Goal: Information Seeking & Learning: Learn about a topic

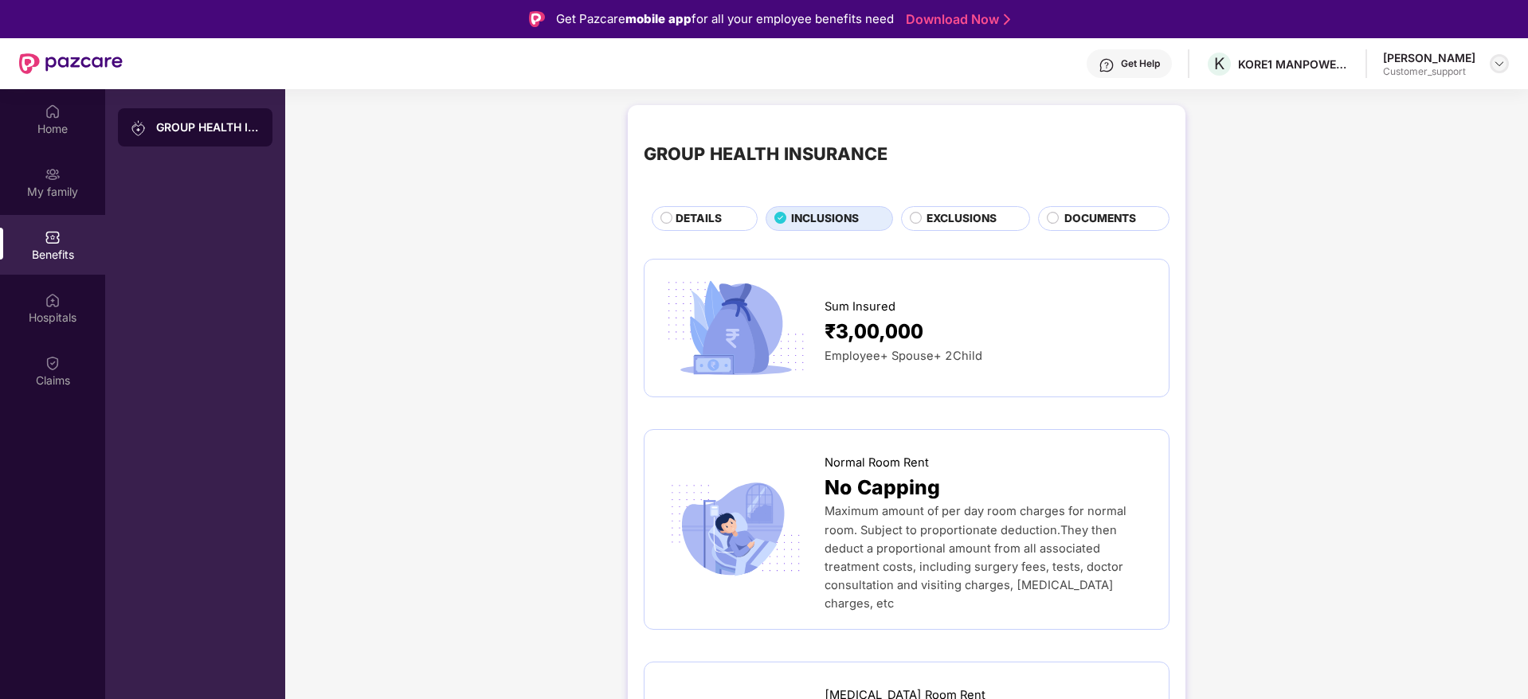
click at [1496, 65] on img at bounding box center [1499, 63] width 13 height 13
click at [1385, 89] on div "Switch to support view" at bounding box center [1424, 101] width 207 height 31
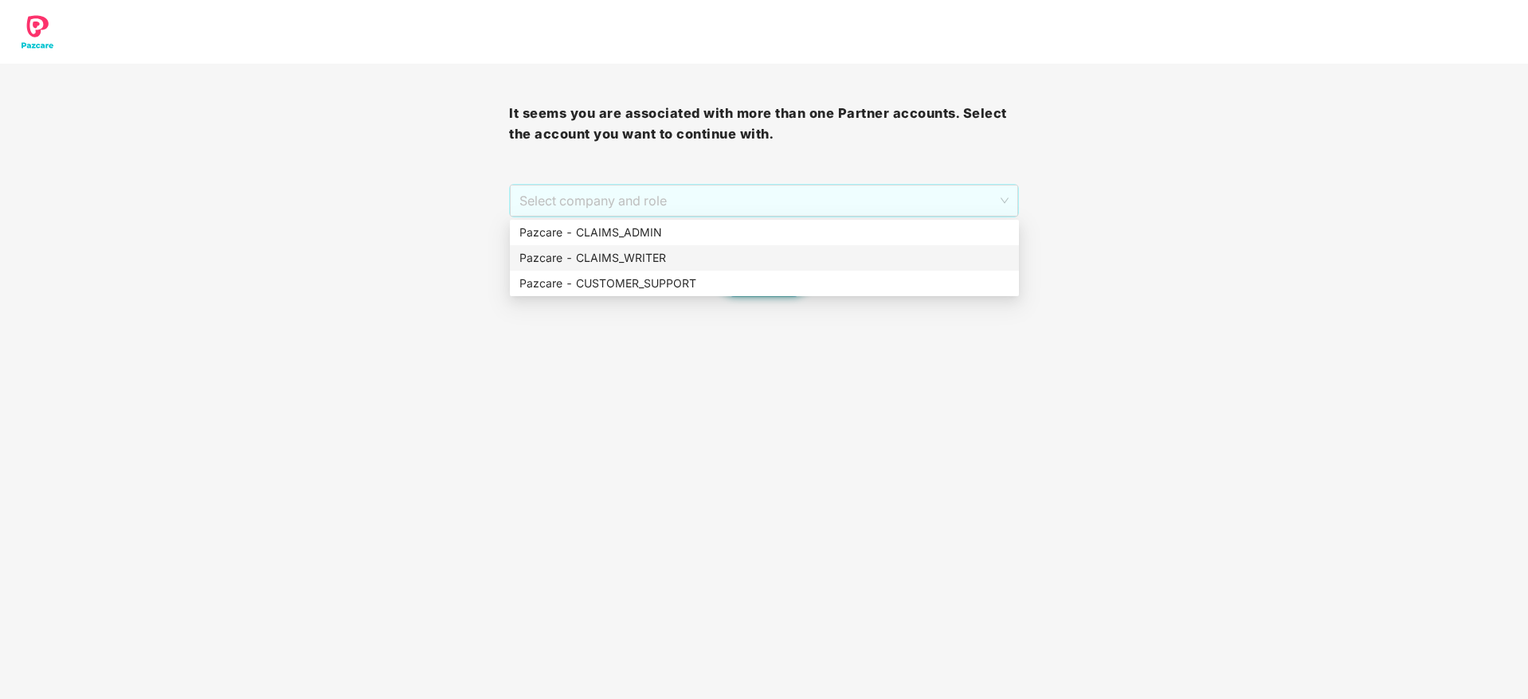
drag, startPoint x: 806, startPoint y: 210, endPoint x: 790, endPoint y: 286, distance: 77.3
click at [790, 286] on body "It seems you are associated with more than one Partner accounts. Select the acc…" at bounding box center [764, 349] width 1528 height 699
click at [790, 286] on div "Pazcare - CUSTOMER_SUPPORT" at bounding box center [764, 284] width 490 height 18
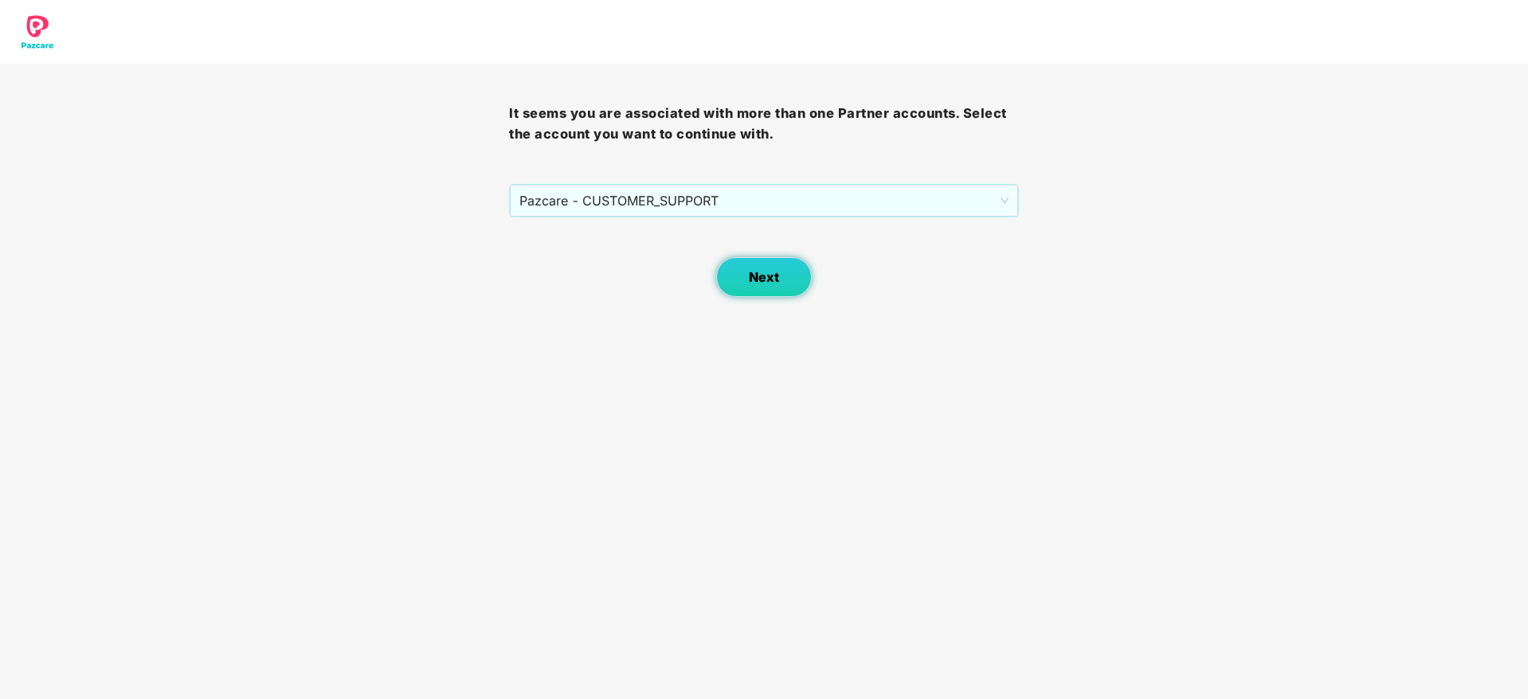
click at [775, 277] on span "Next" at bounding box center [764, 277] width 30 height 15
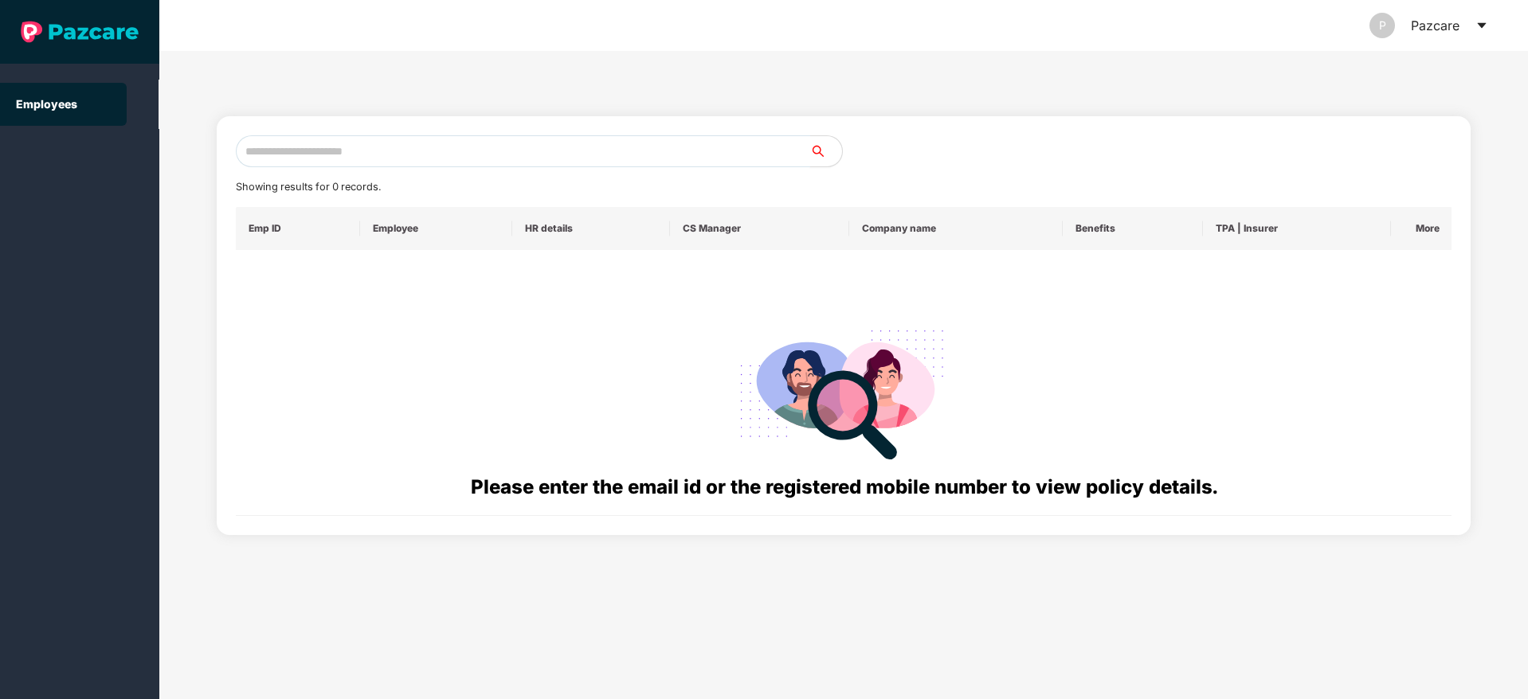
click at [619, 154] on input "text" at bounding box center [523, 151] width 574 height 32
paste input "**********"
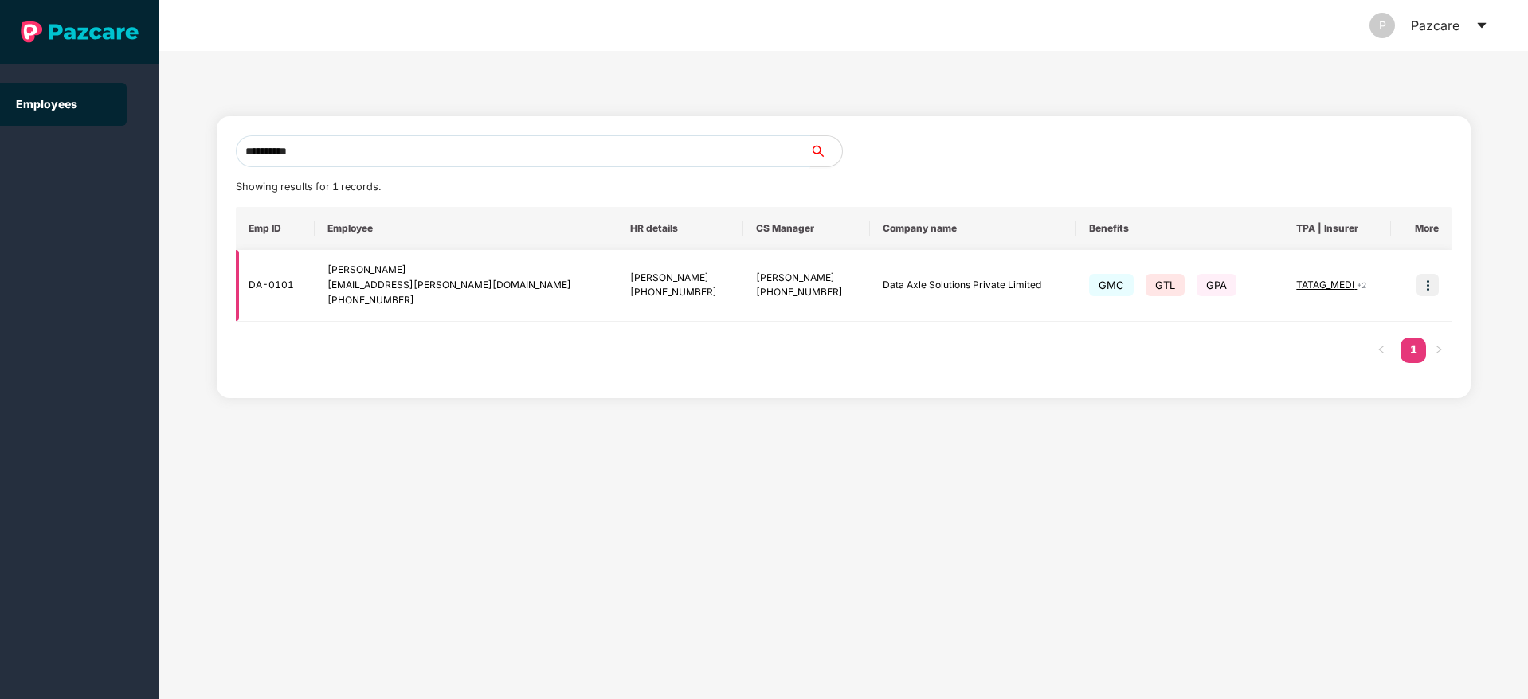
type input "**********"
click at [1436, 288] on img at bounding box center [1427, 285] width 22 height 22
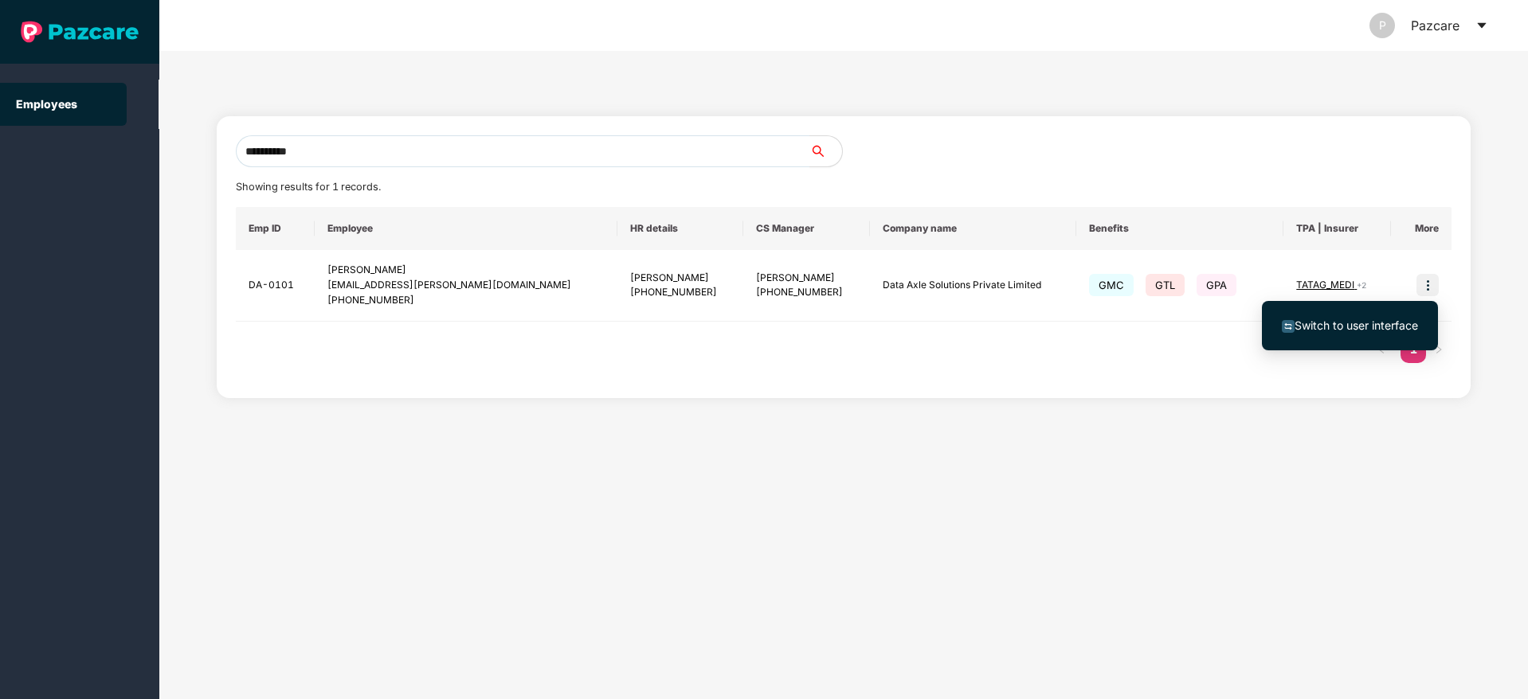
click at [1326, 326] on span "Switch to user interface" at bounding box center [1356, 326] width 123 height 14
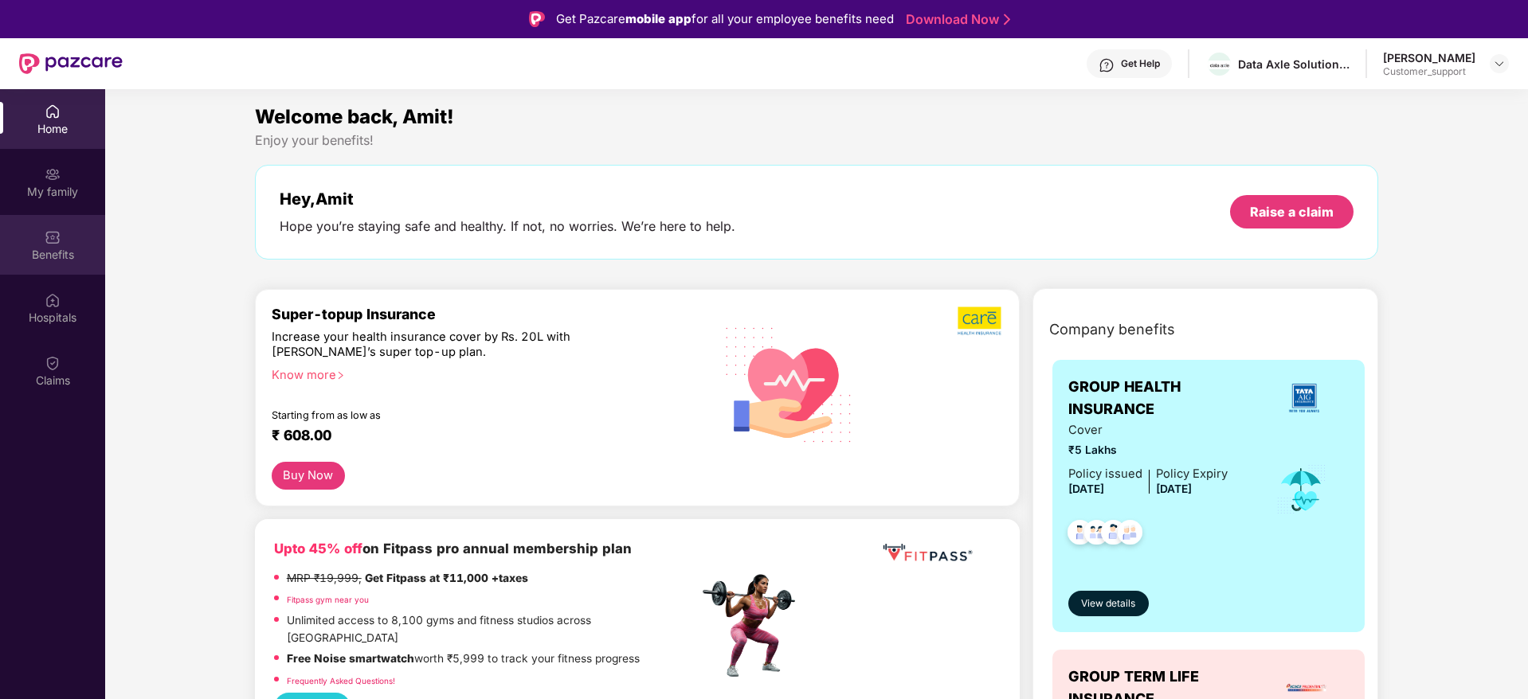
click at [42, 254] on div "Benefits" at bounding box center [52, 255] width 105 height 16
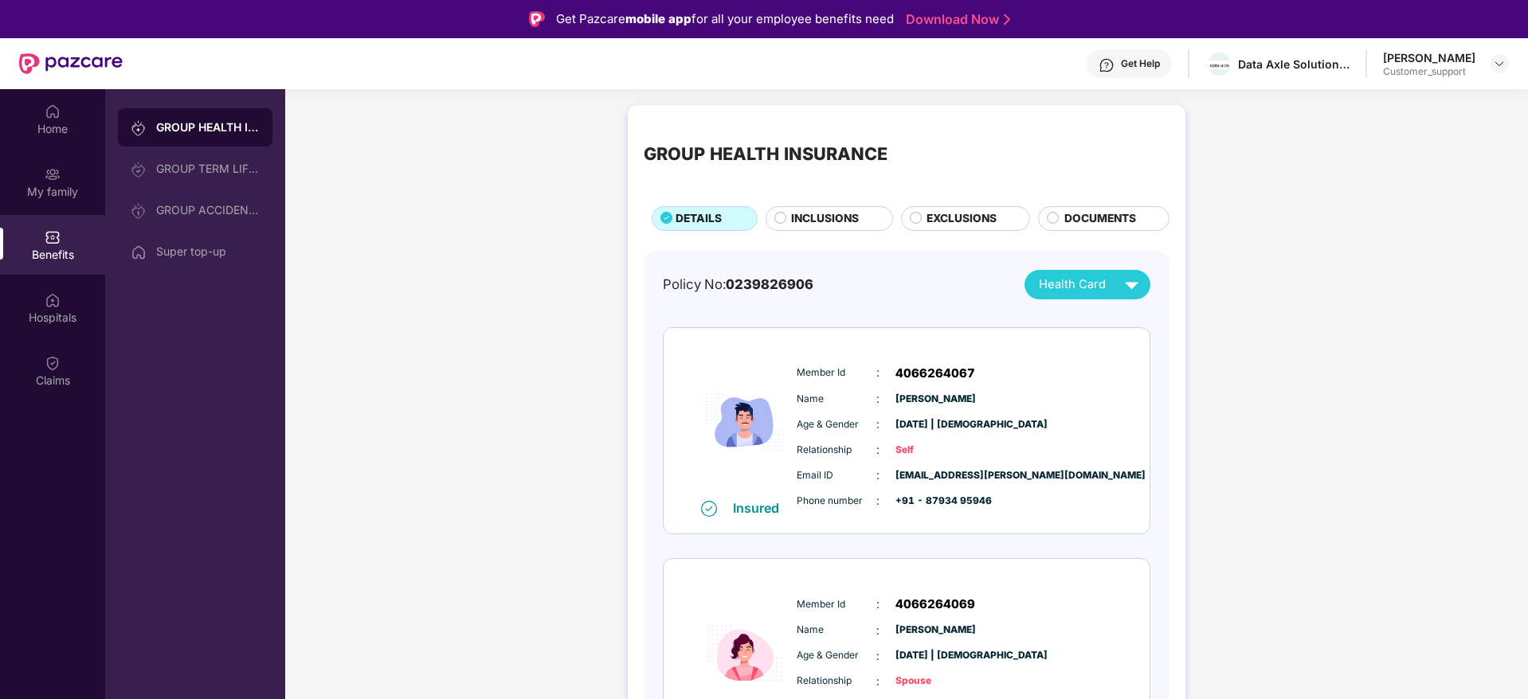
click at [829, 219] on span "INCLUSIONS" at bounding box center [825, 219] width 68 height 18
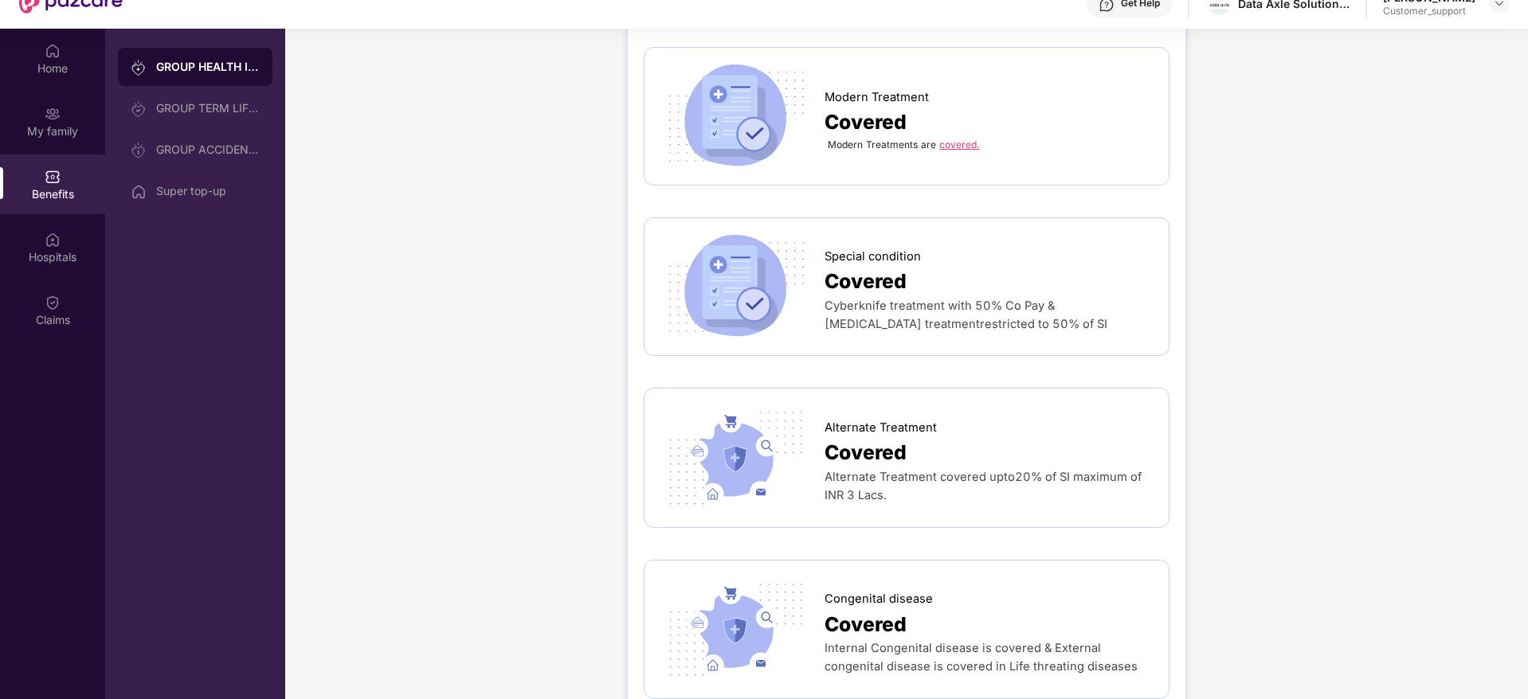
scroll to position [89, 0]
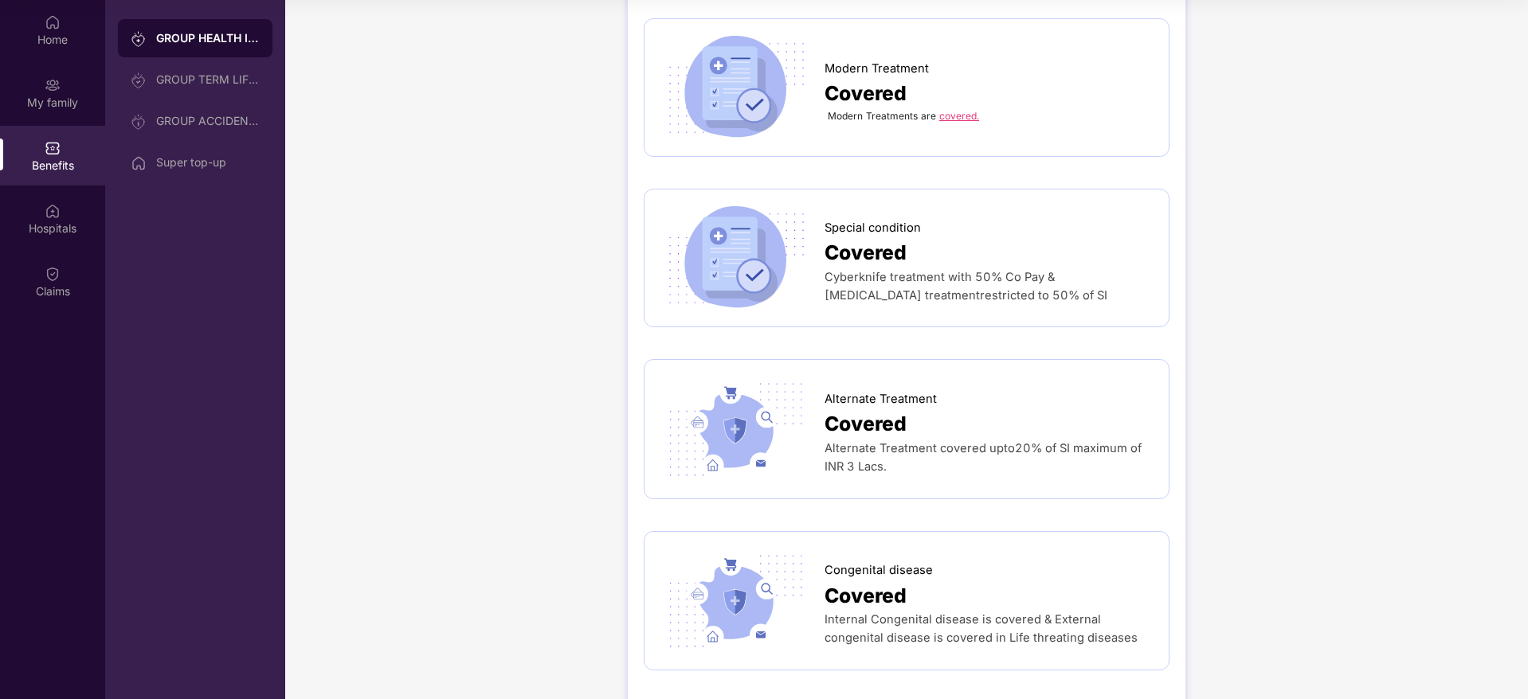
click at [946, 109] on div "Modern Treatments are covered." at bounding box center [989, 116] width 328 height 14
click at [954, 110] on link "covered." at bounding box center [959, 116] width 40 height 12
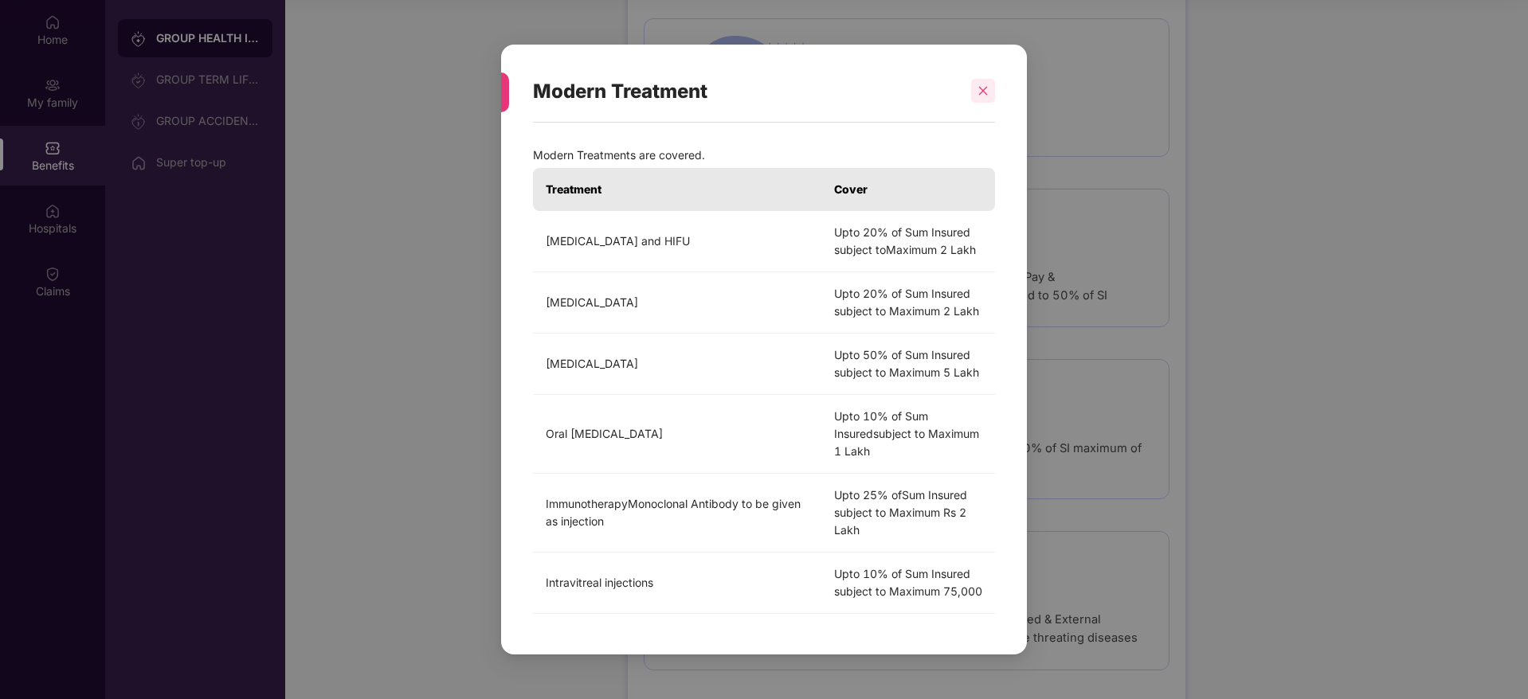
click at [989, 89] on div at bounding box center [983, 91] width 24 height 24
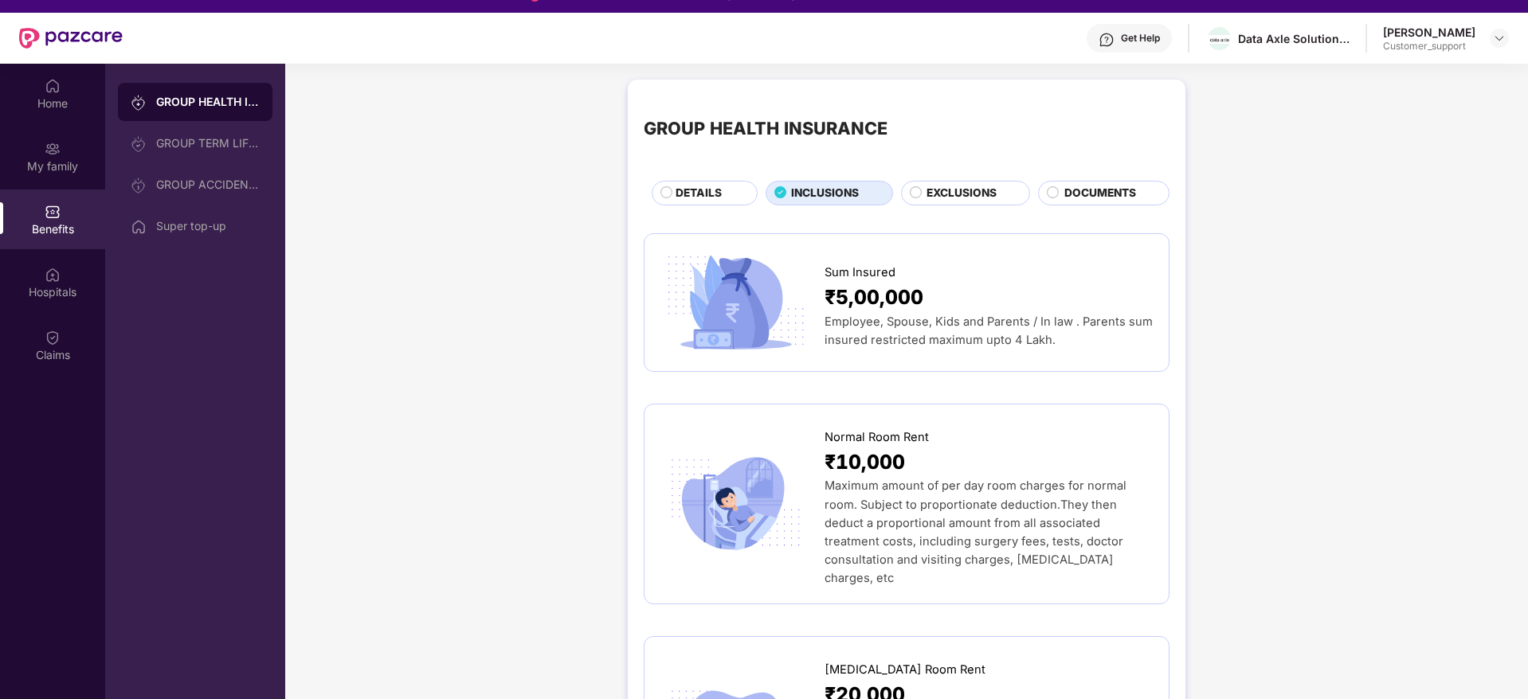
scroll to position [0, 0]
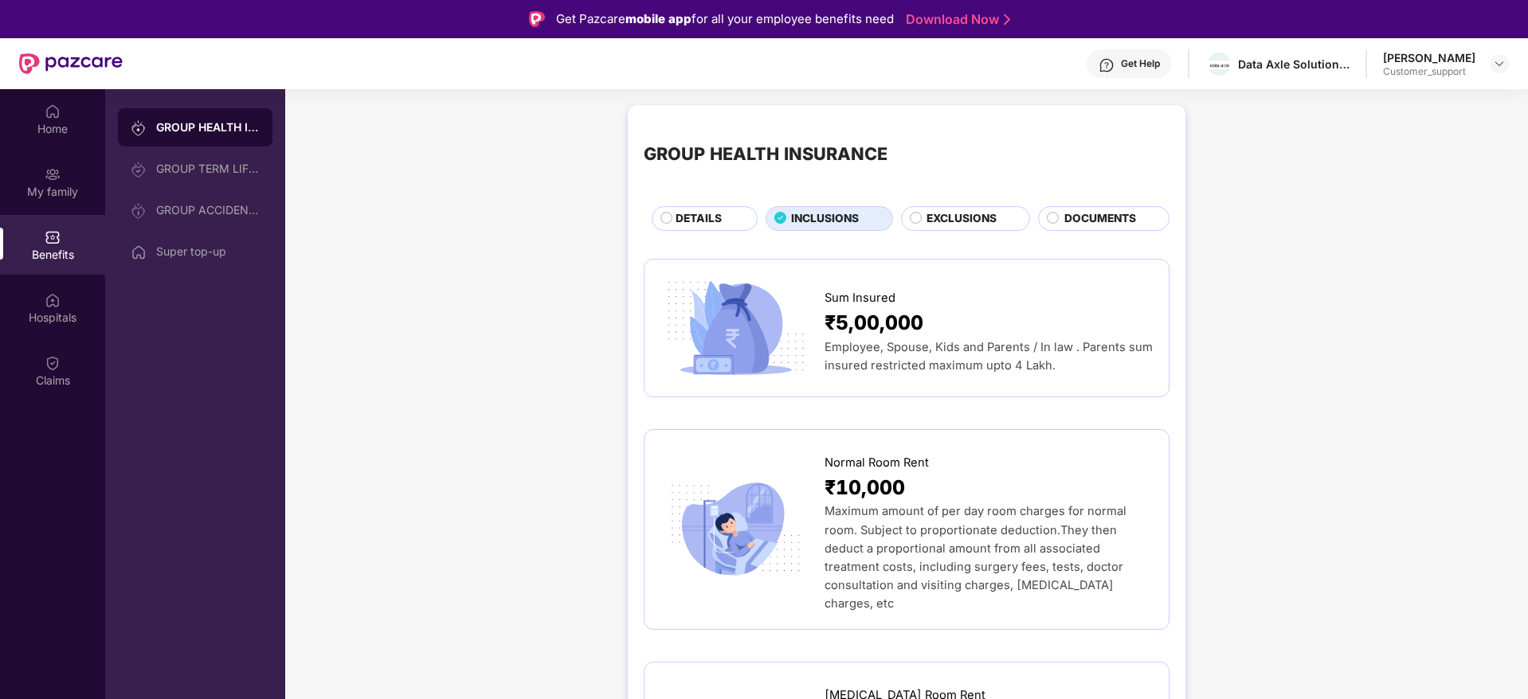
click at [1091, 228] on div "DOCUMENTS" at bounding box center [1108, 220] width 104 height 20
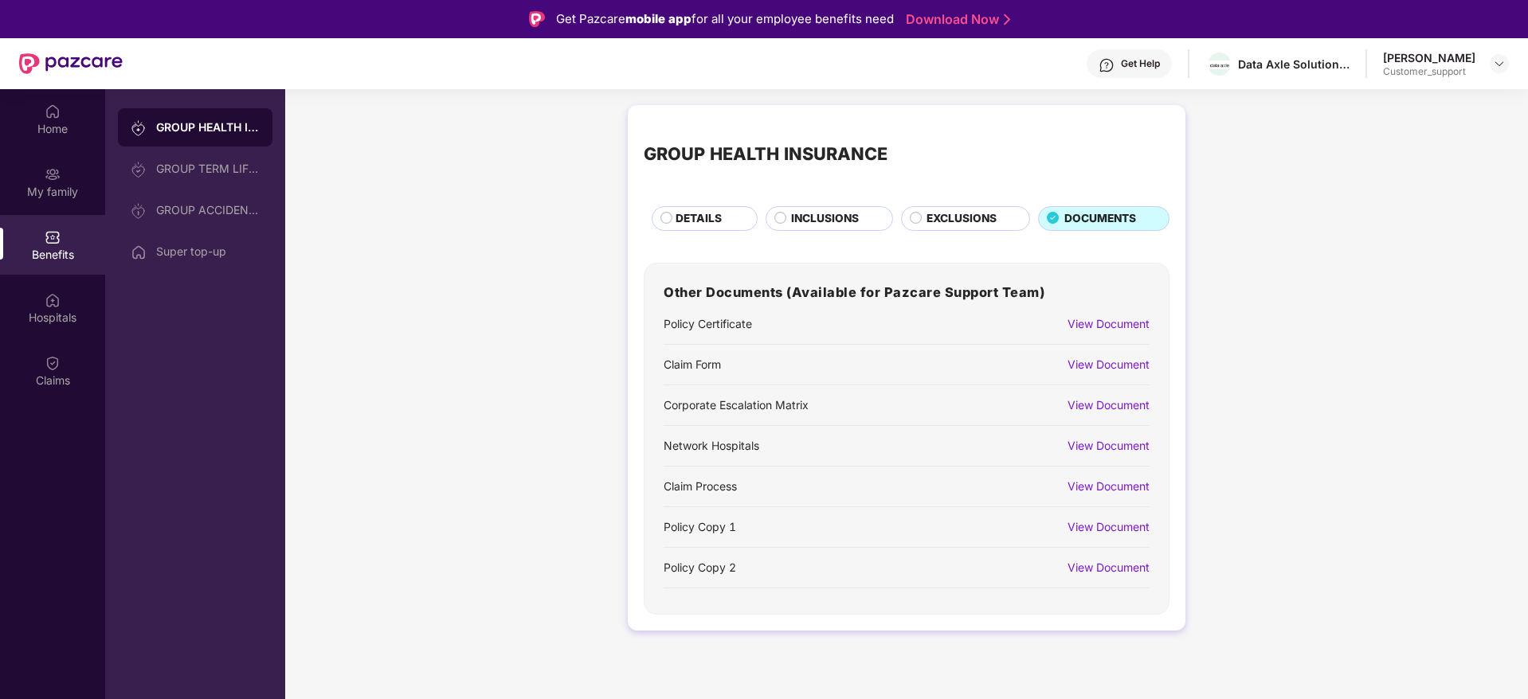
click at [1087, 534] on div "View Document" at bounding box center [1109, 528] width 82 height 18
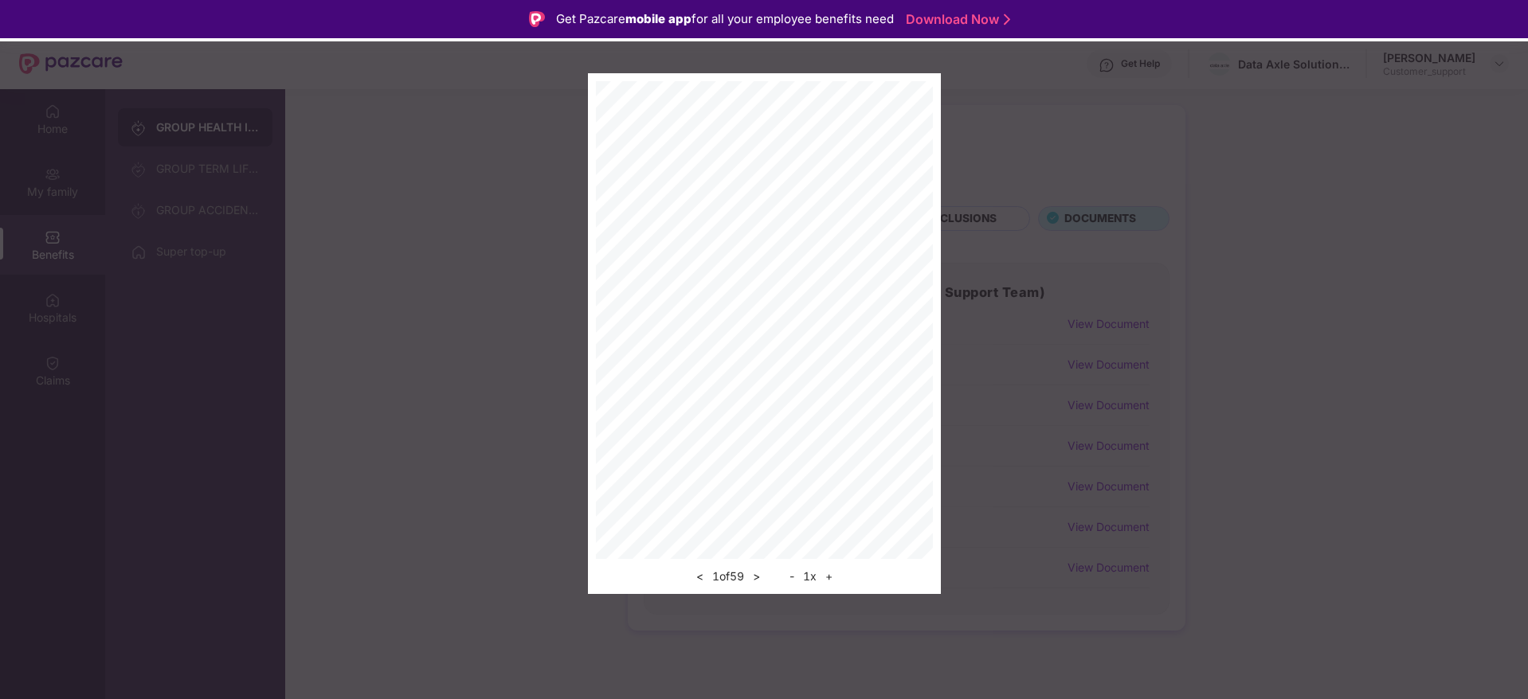
click at [829, 582] on button "+" at bounding box center [829, 576] width 17 height 19
click at [829, 582] on div "- 1 x +" at bounding box center [811, 576] width 53 height 19
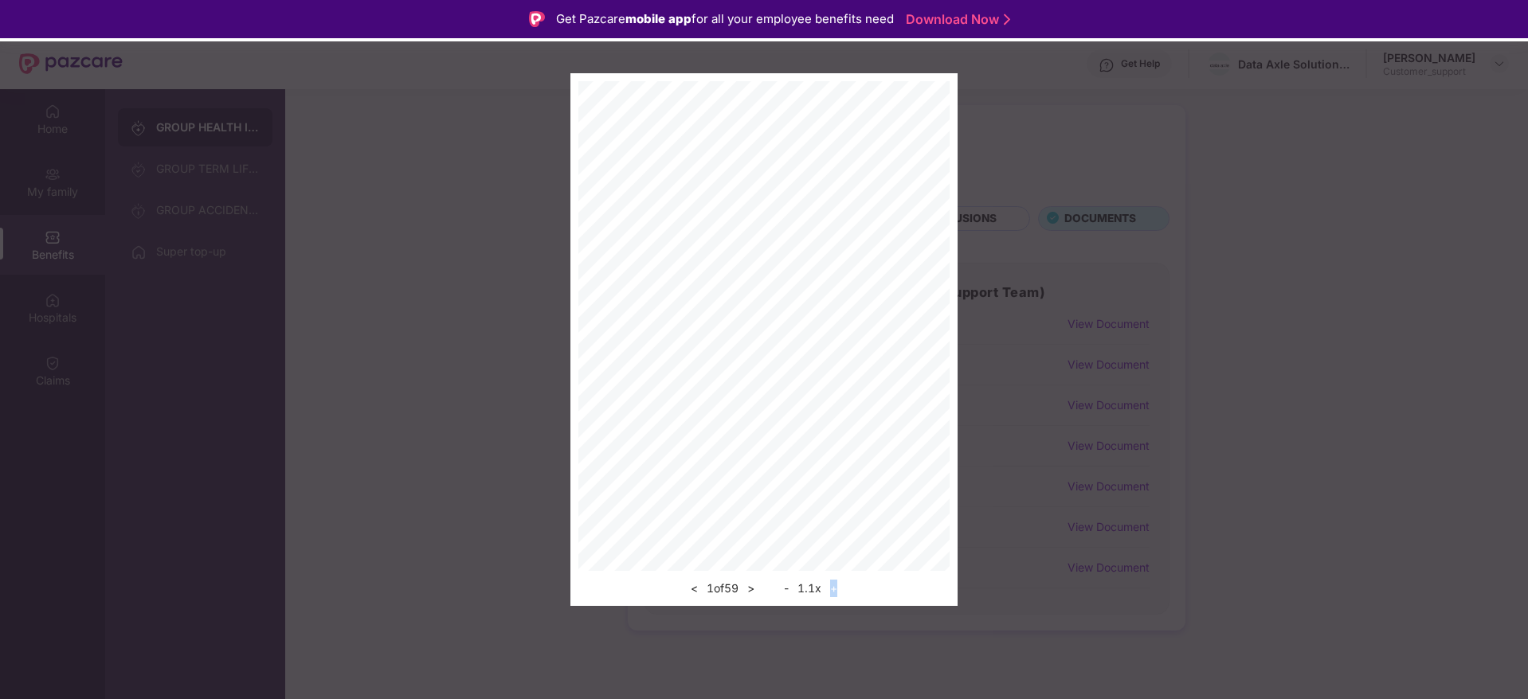
click at [829, 582] on div "- 1.1 x +" at bounding box center [810, 588] width 63 height 19
click at [829, 583] on div "- 1.1 x +" at bounding box center [810, 588] width 63 height 19
click at [829, 583] on button "+" at bounding box center [833, 588] width 17 height 19
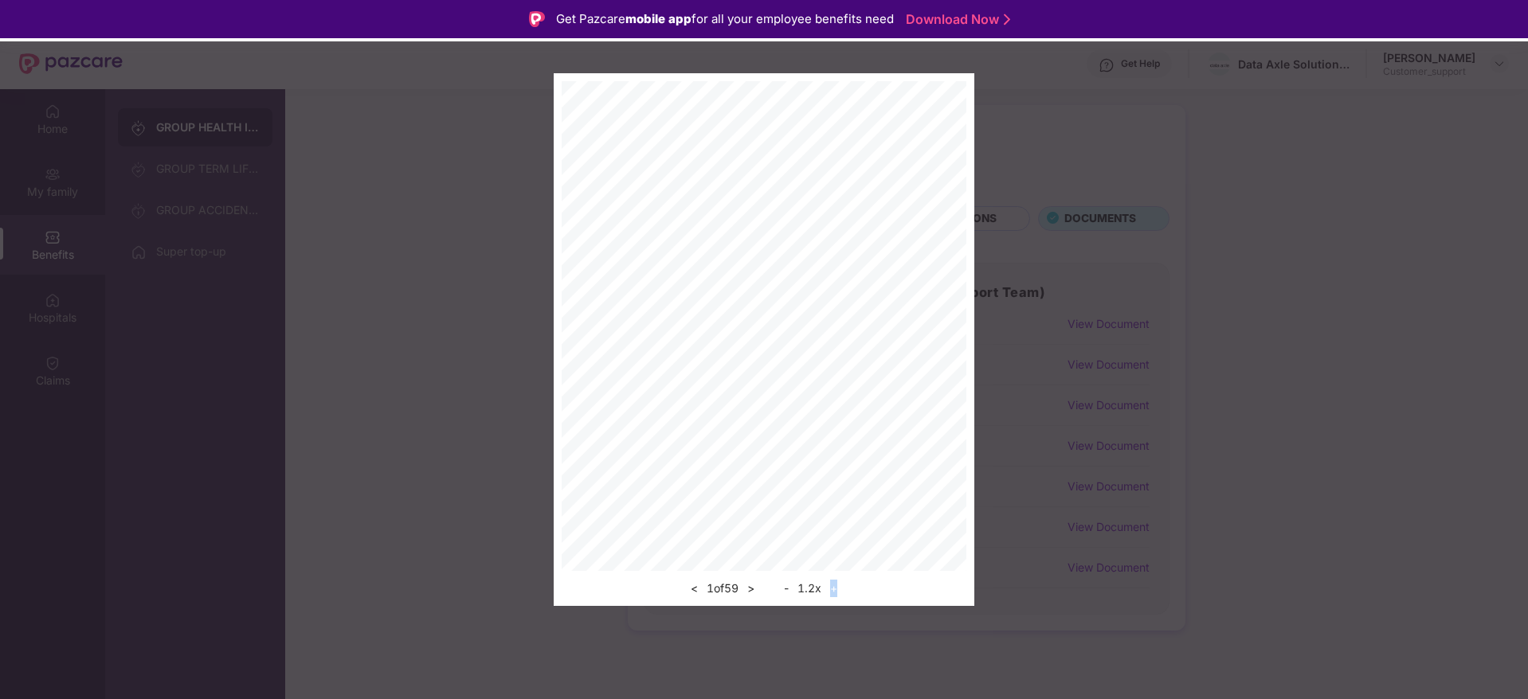
drag, startPoint x: 829, startPoint y: 583, endPoint x: 842, endPoint y: 586, distance: 13.0
click at [842, 586] on button "+" at bounding box center [833, 588] width 17 height 19
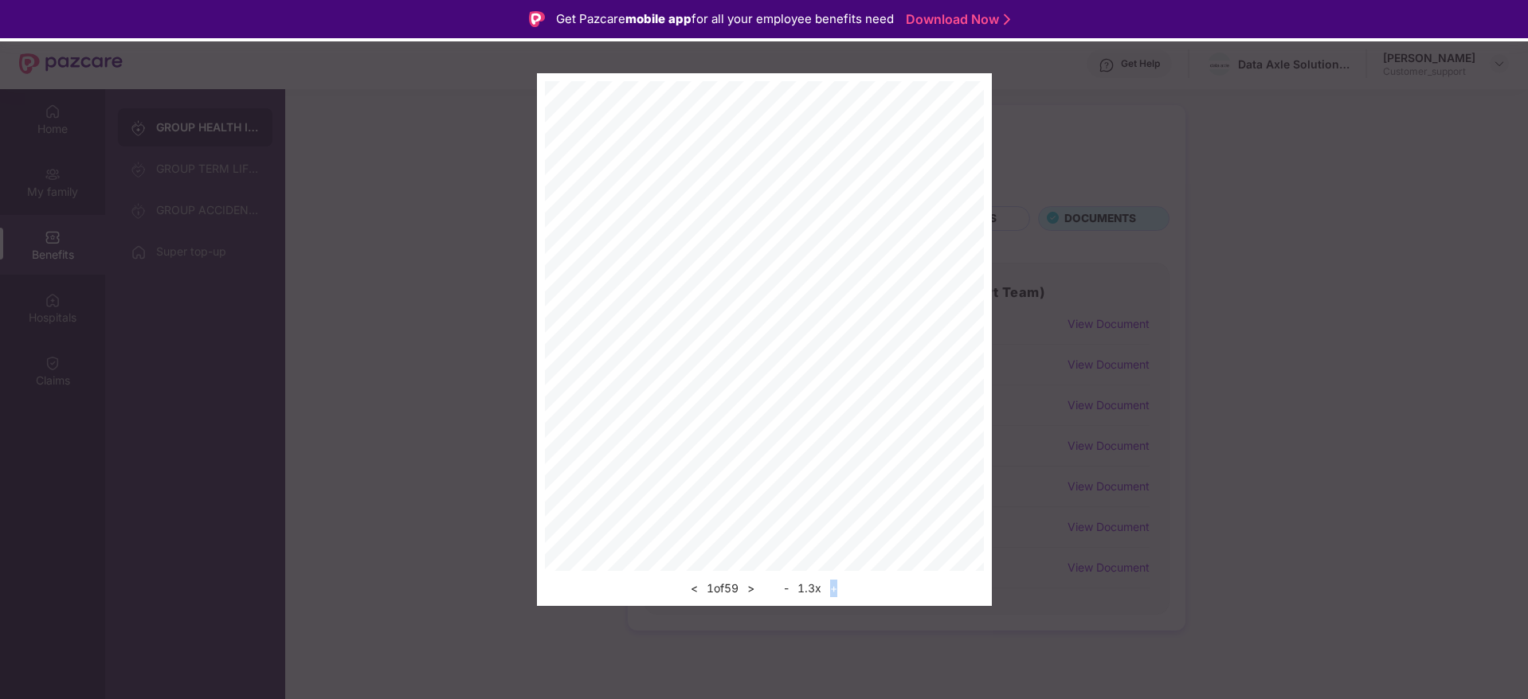
click at [842, 586] on button "+" at bounding box center [833, 588] width 17 height 19
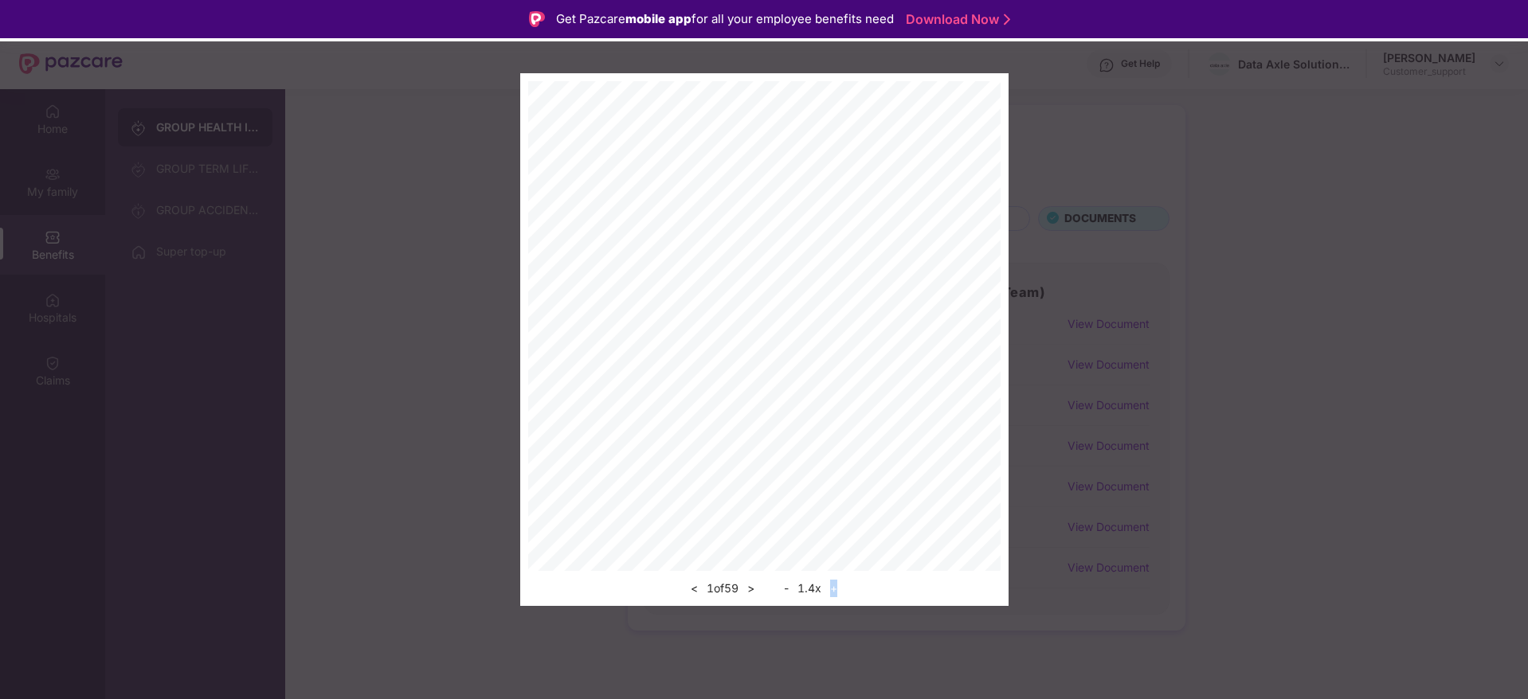
click at [842, 586] on button "+" at bounding box center [833, 588] width 17 height 19
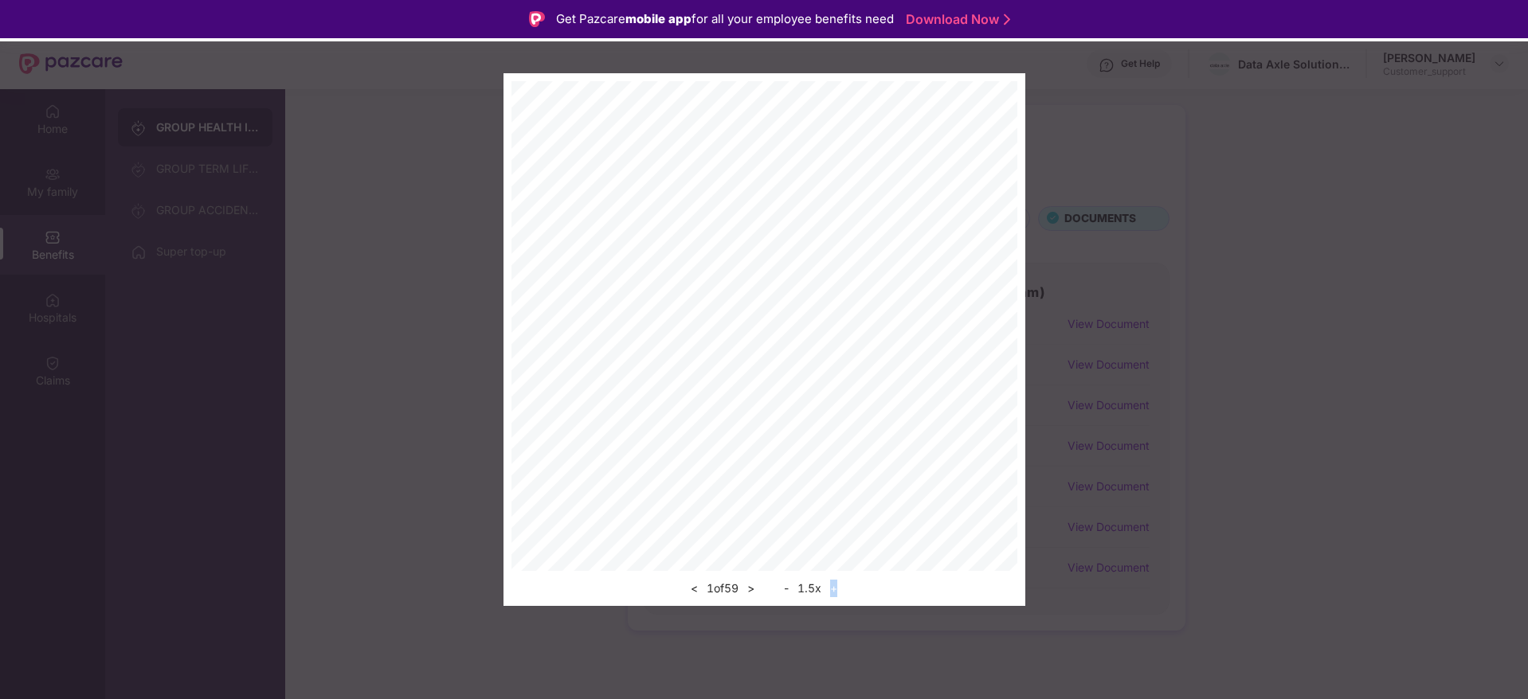
click at [842, 586] on button "+" at bounding box center [833, 588] width 17 height 19
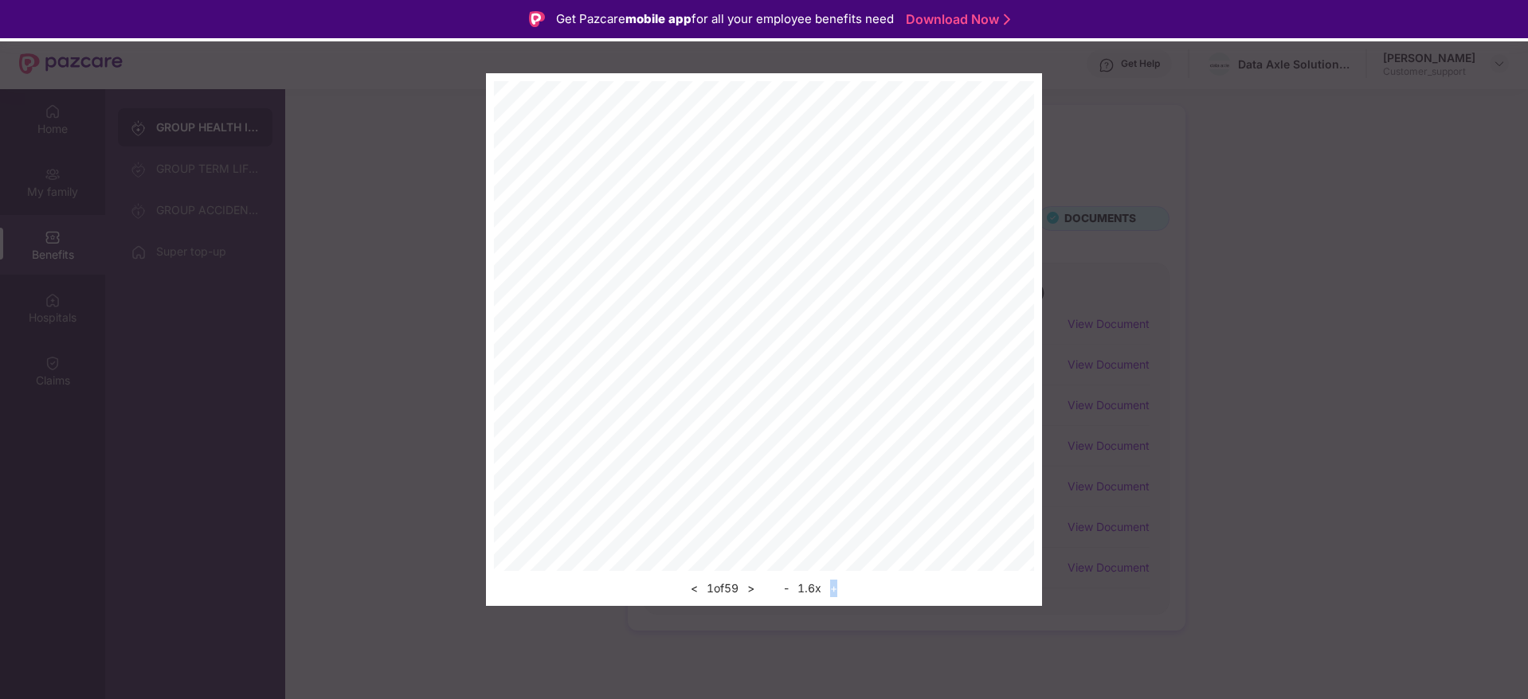
click at [842, 586] on button "+" at bounding box center [833, 588] width 17 height 19
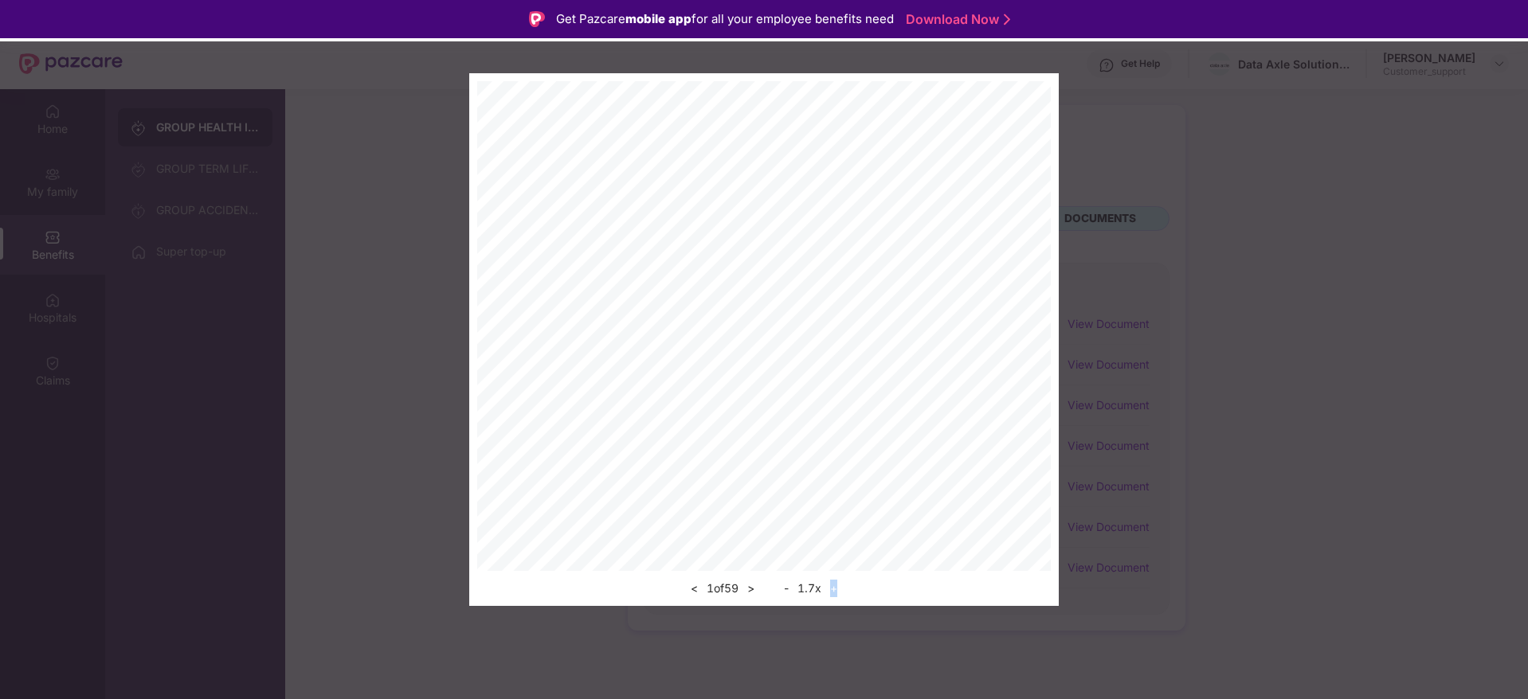
drag, startPoint x: 842, startPoint y: 586, endPoint x: 1052, endPoint y: 311, distance: 345.0
click at [1052, 311] on div "< 1 of 59 > - 1.7 x +" at bounding box center [764, 339] width 590 height 533
click at [750, 595] on button ">" at bounding box center [750, 588] width 17 height 19
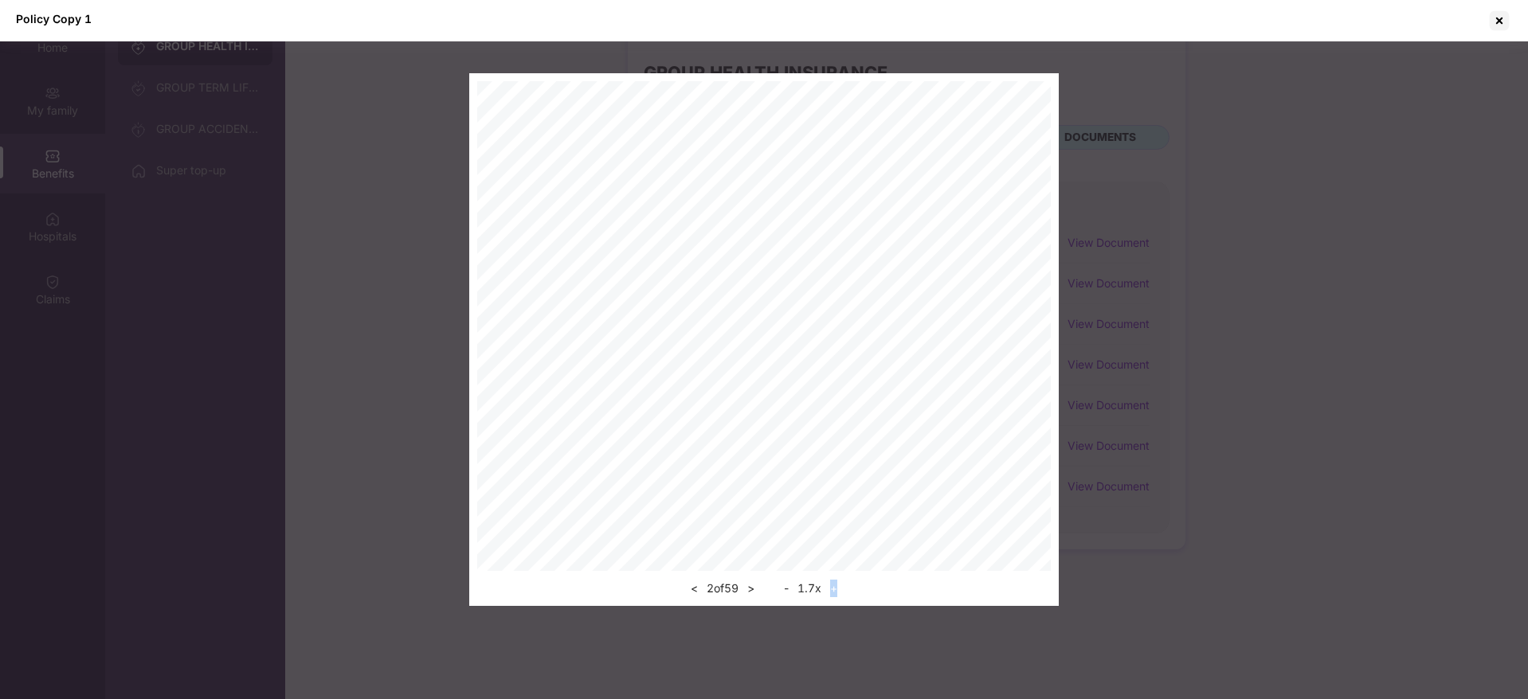
scroll to position [89, 0]
click at [834, 586] on button "+" at bounding box center [833, 588] width 17 height 19
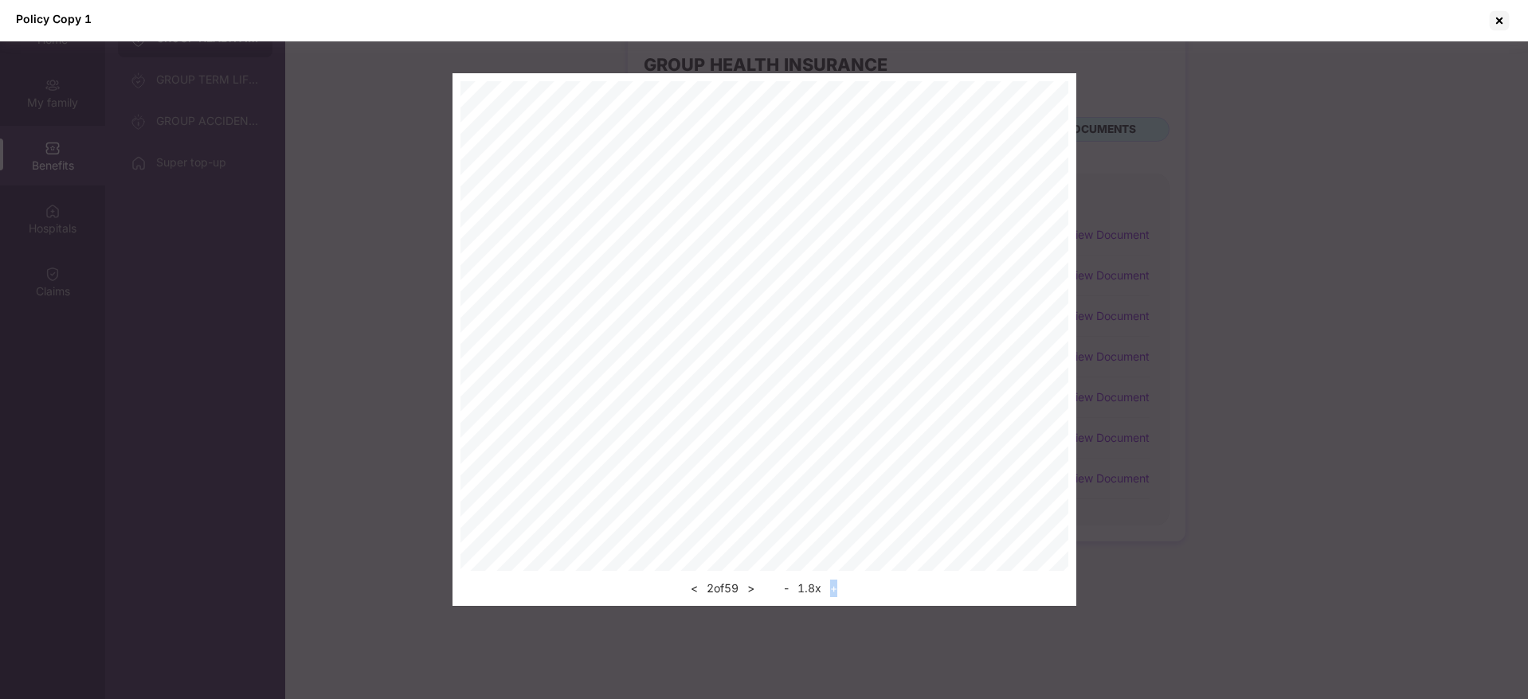
click at [834, 586] on button "+" at bounding box center [833, 588] width 17 height 19
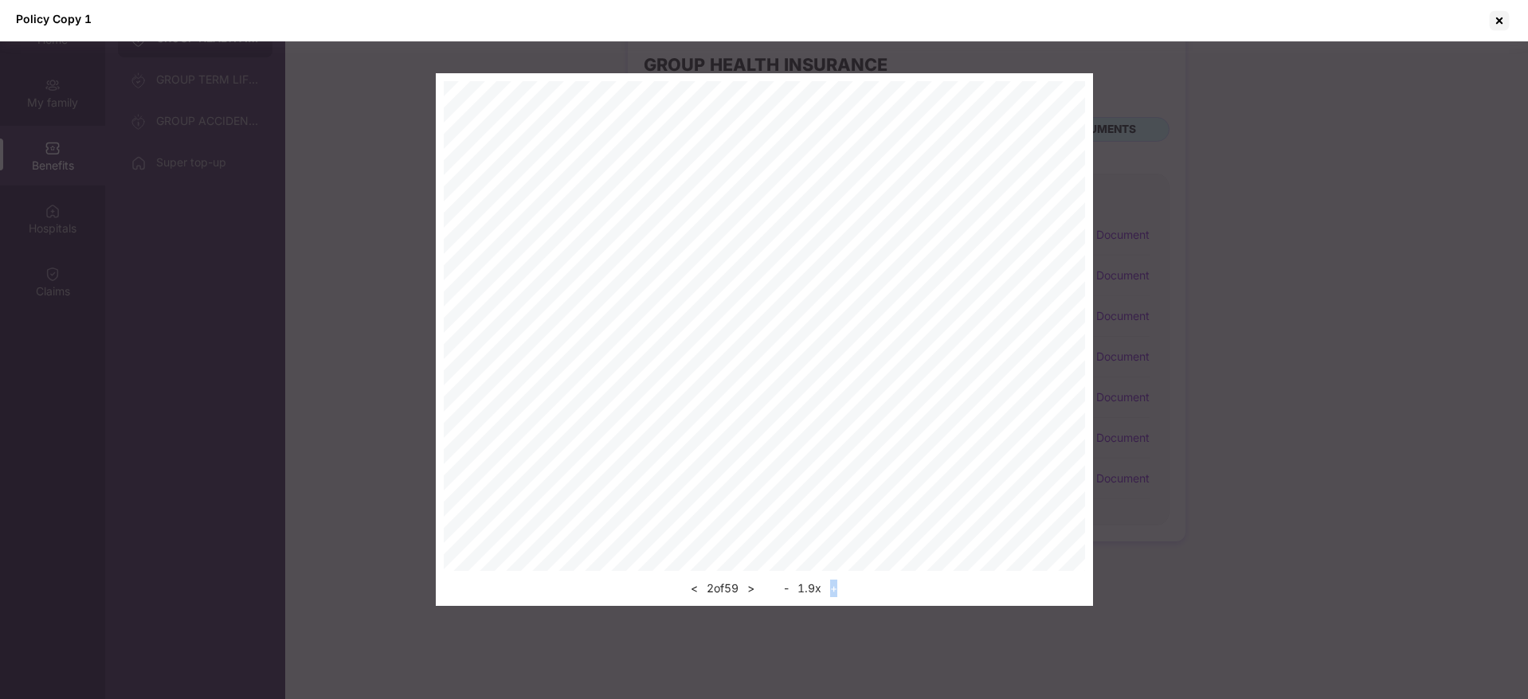
click at [834, 586] on button "+" at bounding box center [833, 588] width 17 height 19
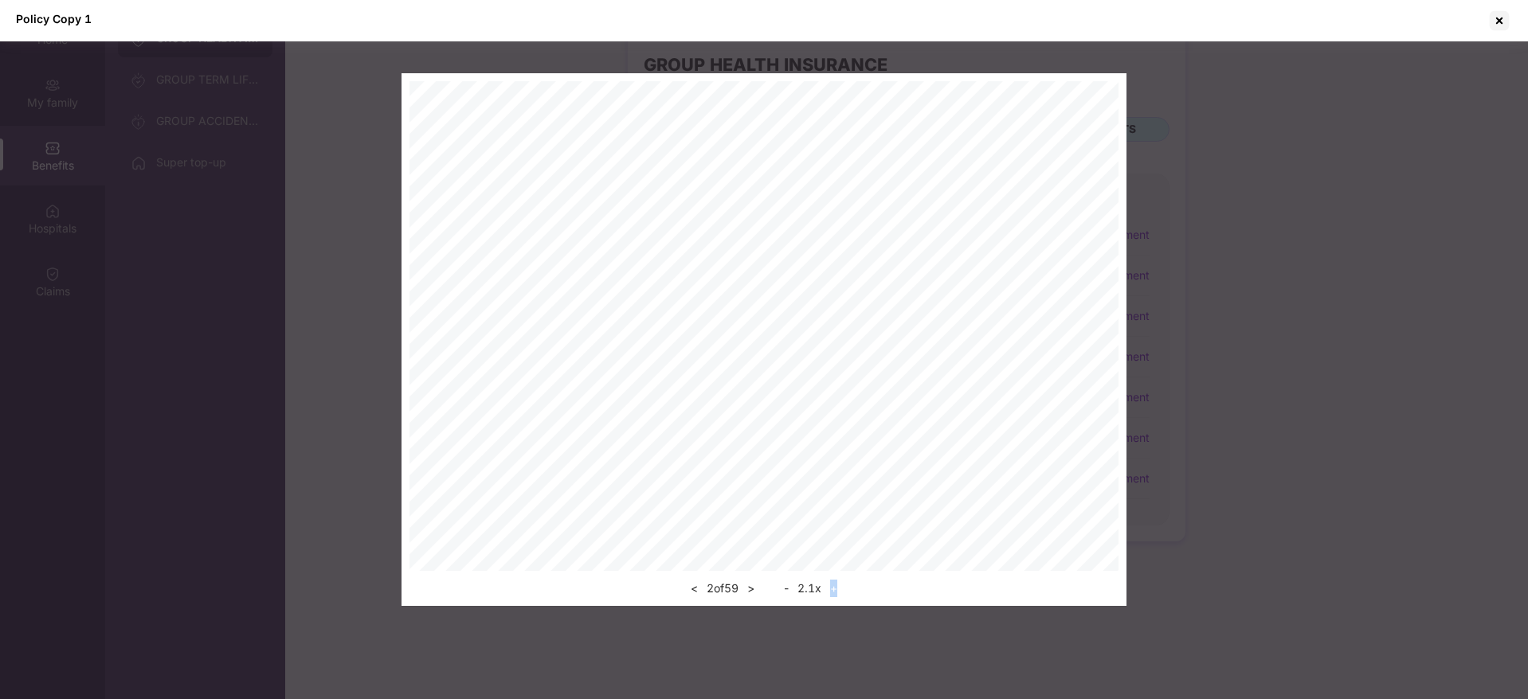
click at [834, 586] on button "+" at bounding box center [833, 588] width 17 height 19
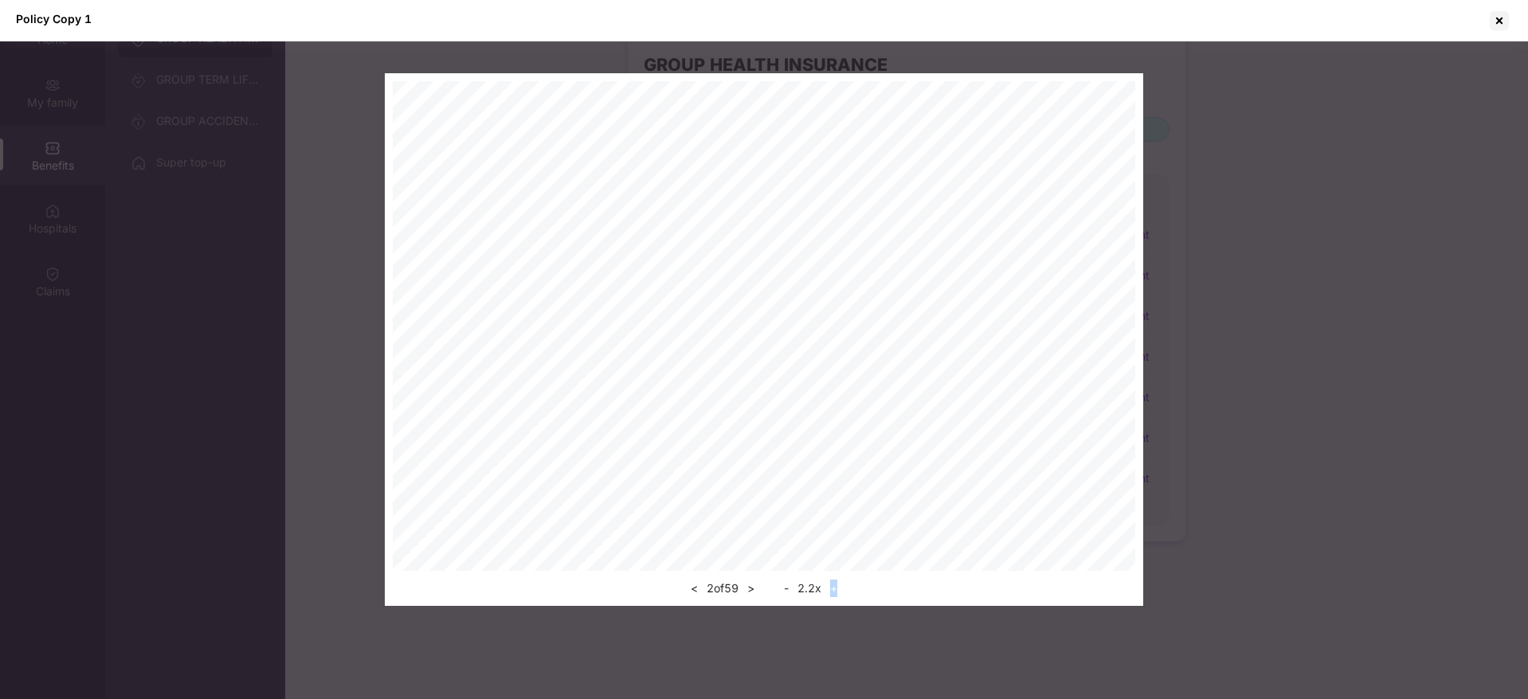
click at [1030, 288] on div "< 2 of 59 > - 2.2 x +" at bounding box center [764, 339] width 758 height 533
click at [754, 590] on button ">" at bounding box center [750, 588] width 17 height 19
